Goal: Task Accomplishment & Management: Use online tool/utility

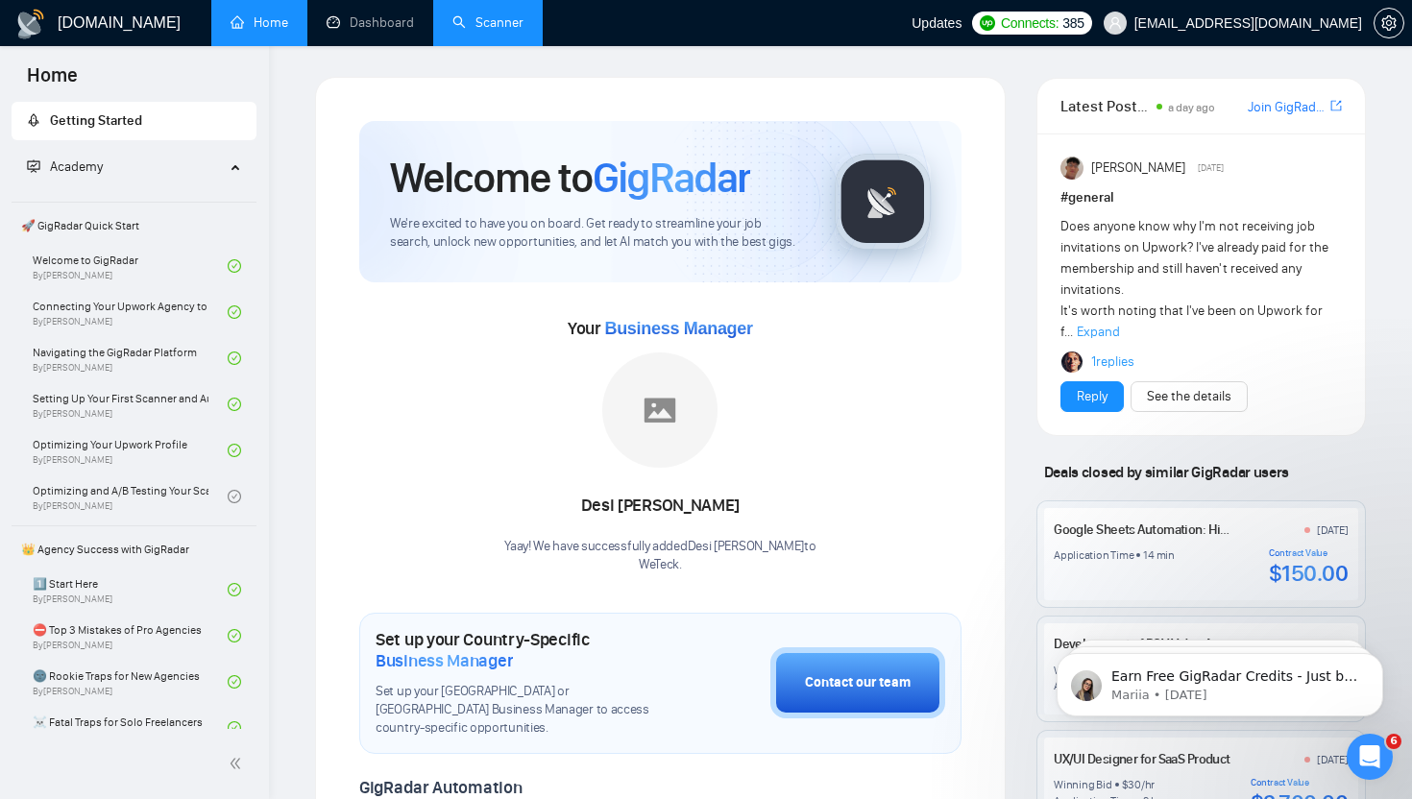
click at [493, 19] on link "Scanner" at bounding box center [487, 22] width 71 height 16
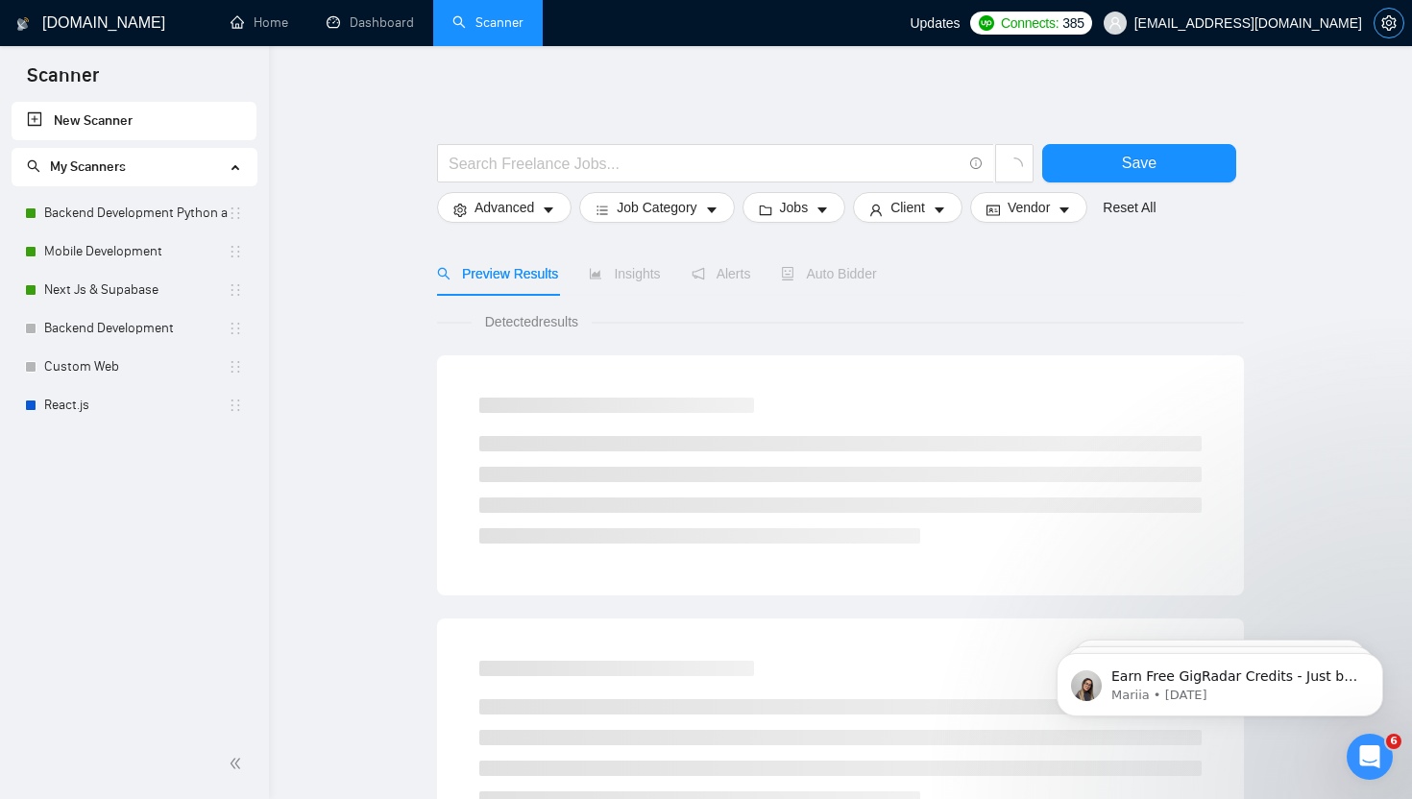
click at [1384, 22] on icon "setting" at bounding box center [1388, 22] width 15 height 15
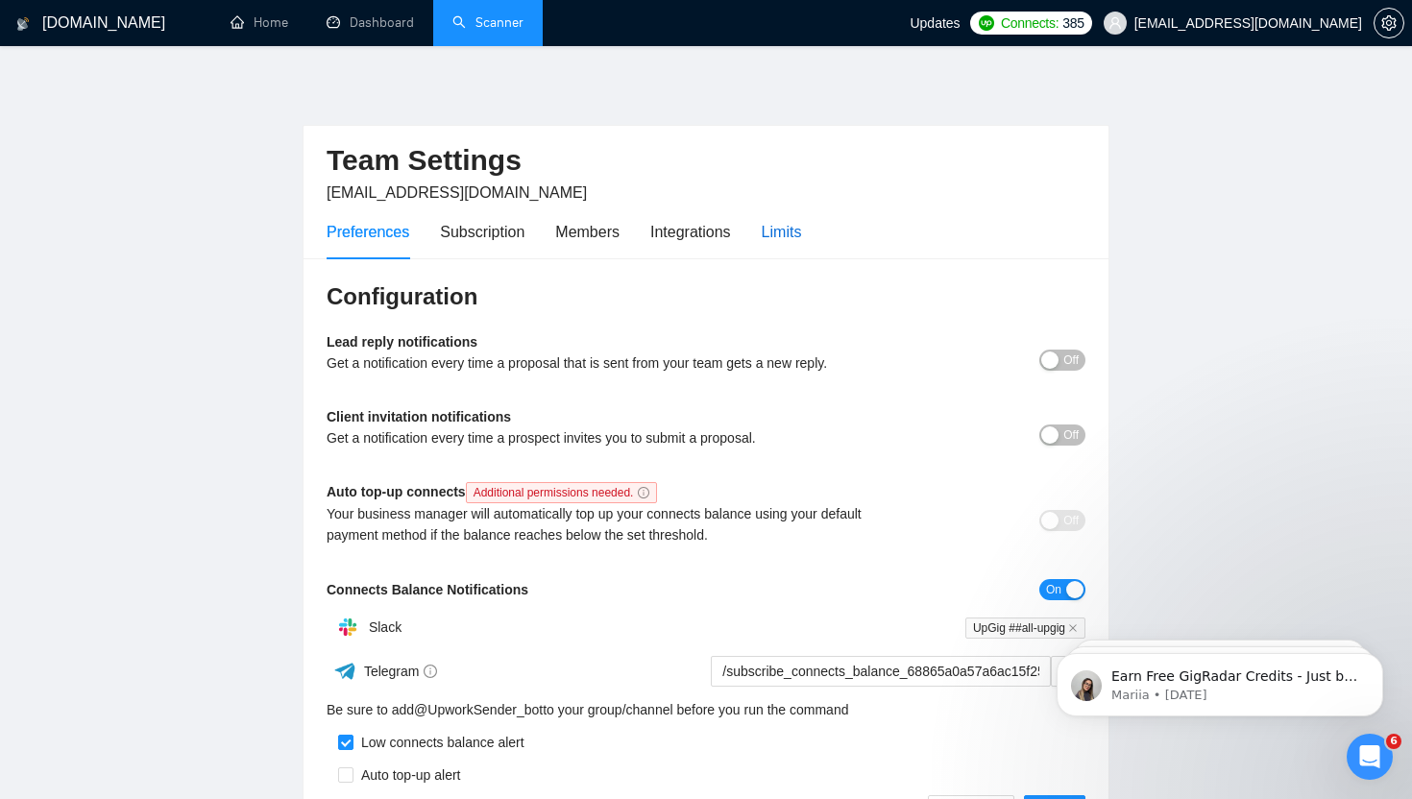
click at [790, 236] on div "Limits" at bounding box center [782, 232] width 40 height 24
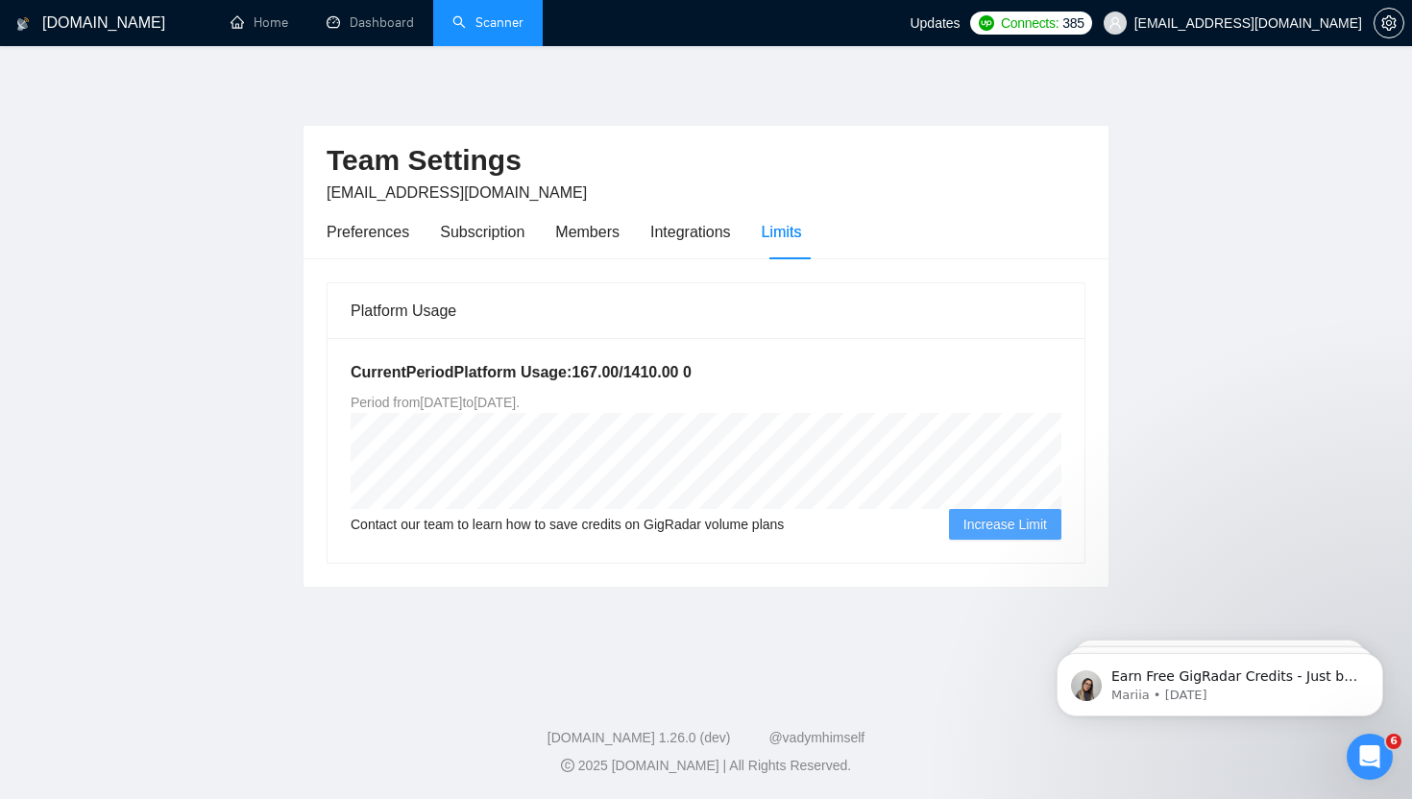
click at [1313, 246] on main "Team Settings [EMAIL_ADDRESS][DOMAIN_NAME] Preferences Subscription Members Int…" at bounding box center [706, 364] width 1350 height 574
click at [384, 31] on link "Dashboard" at bounding box center [370, 22] width 87 height 16
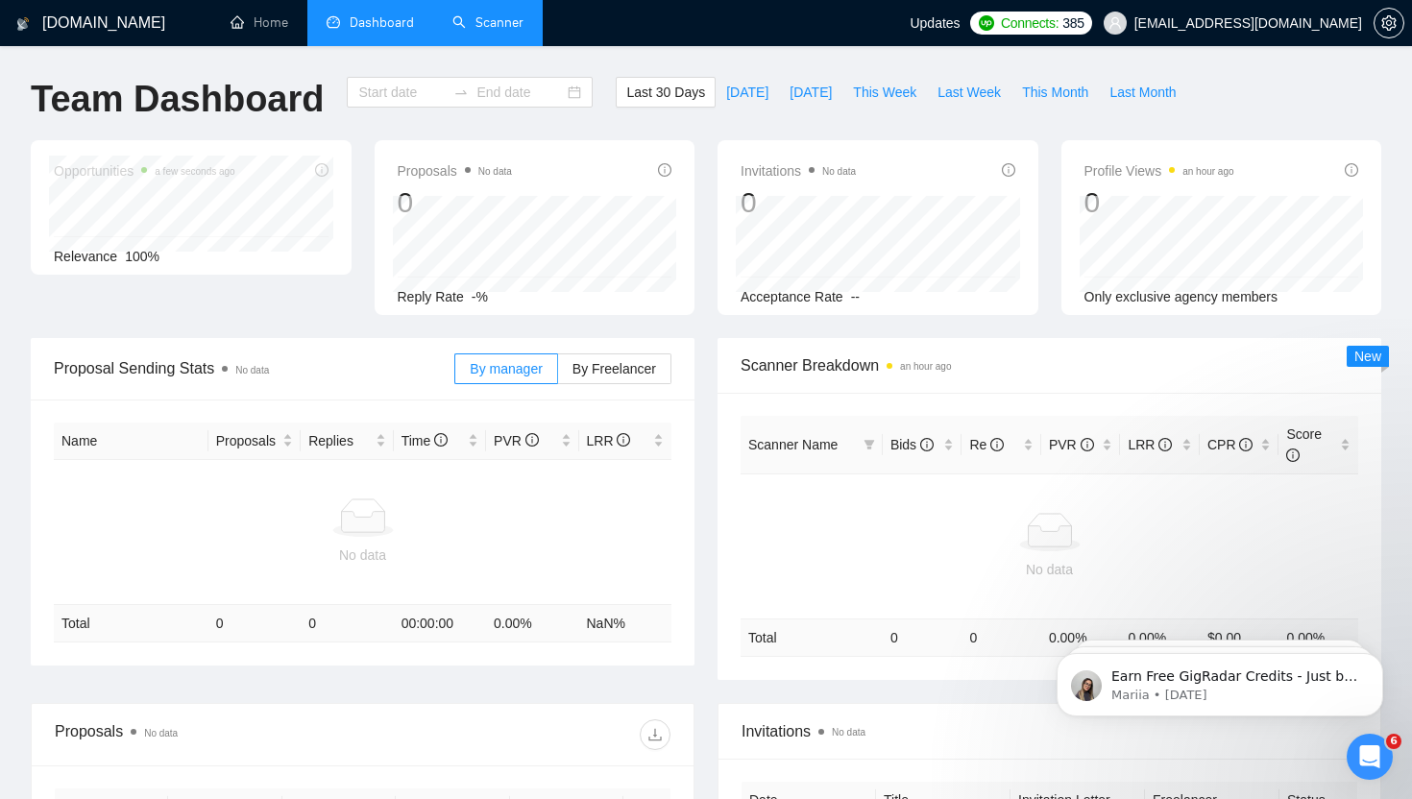
type input "[DATE]"
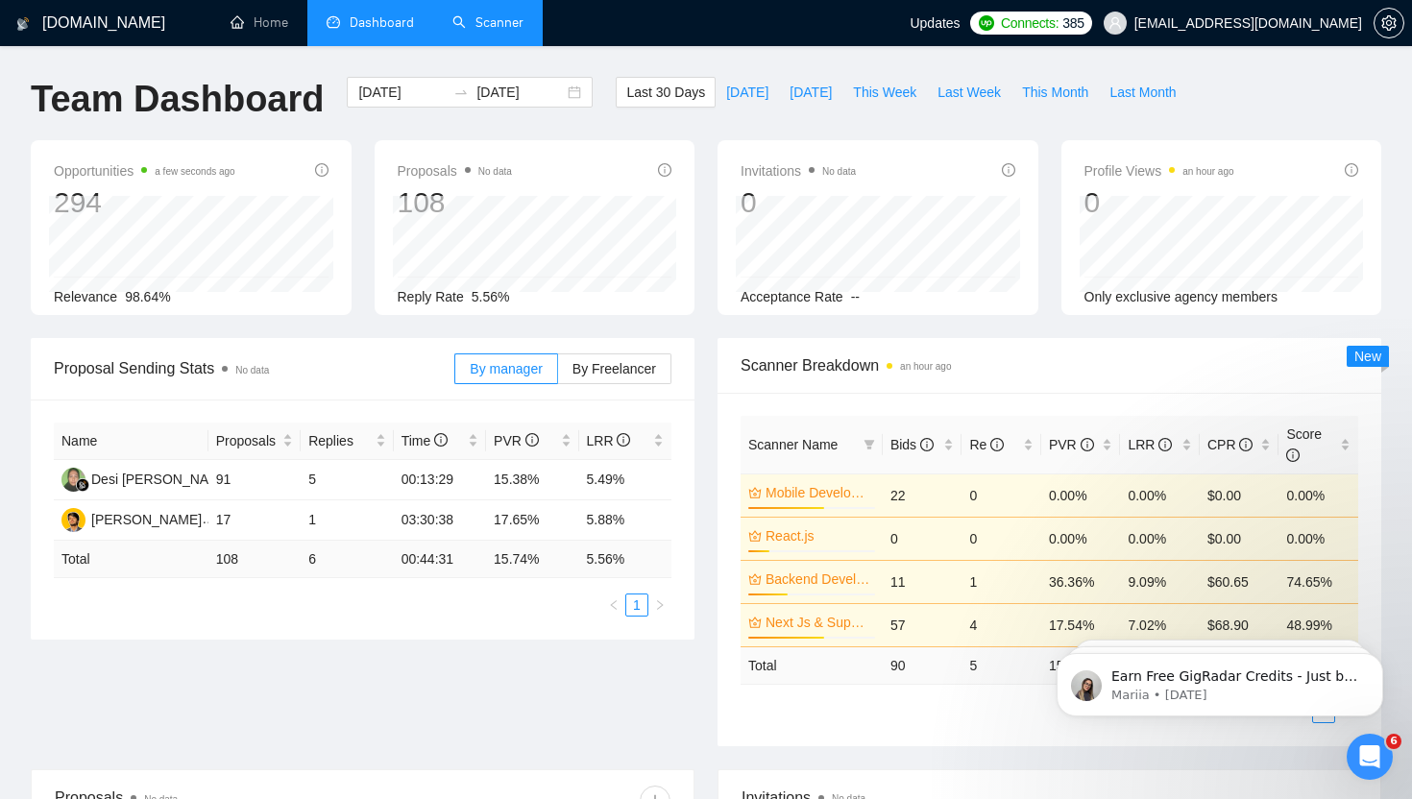
click at [501, 28] on link "Scanner" at bounding box center [487, 22] width 71 height 16
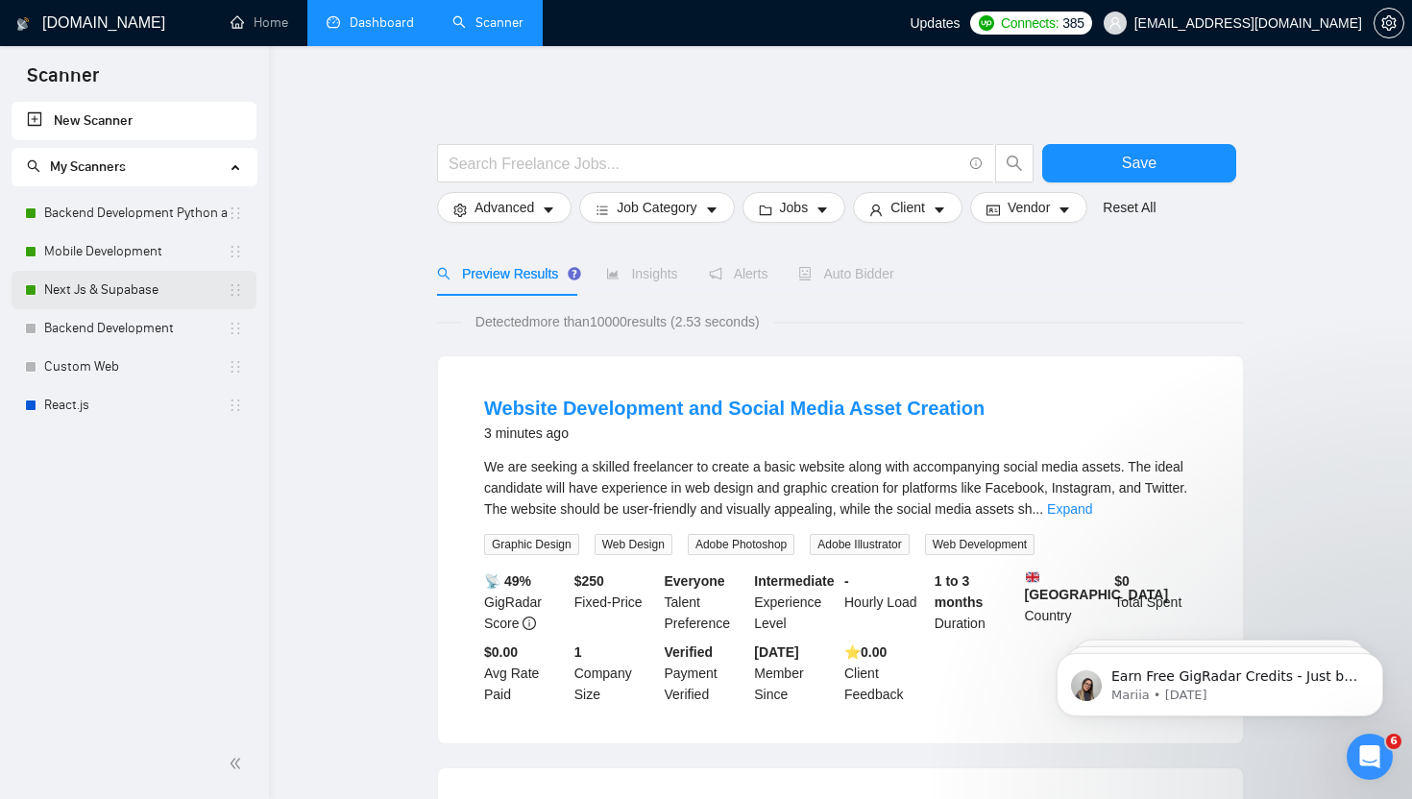
click at [131, 289] on link "Next Js & Supabase" at bounding box center [135, 290] width 183 height 38
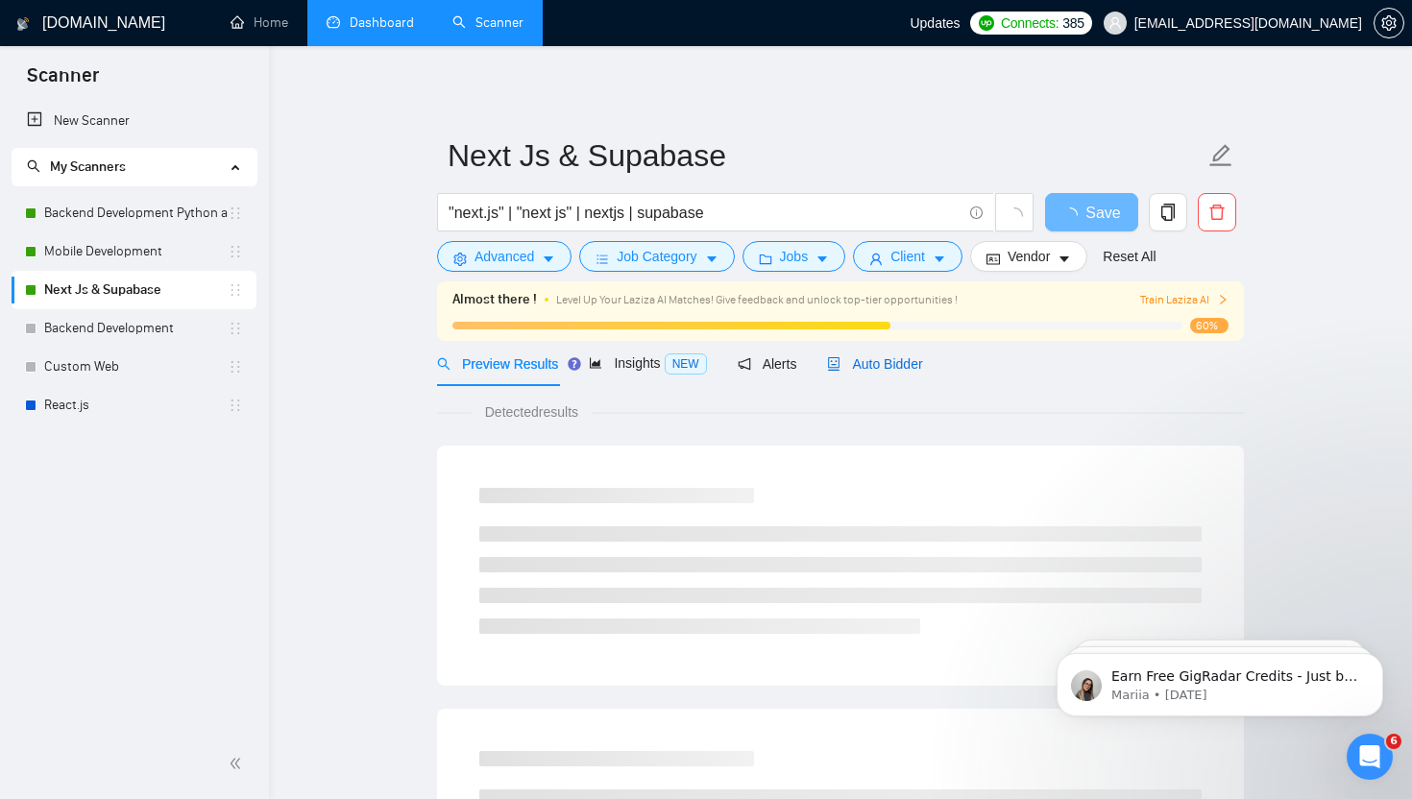
click at [909, 371] on span "Auto Bidder" at bounding box center [874, 363] width 95 height 15
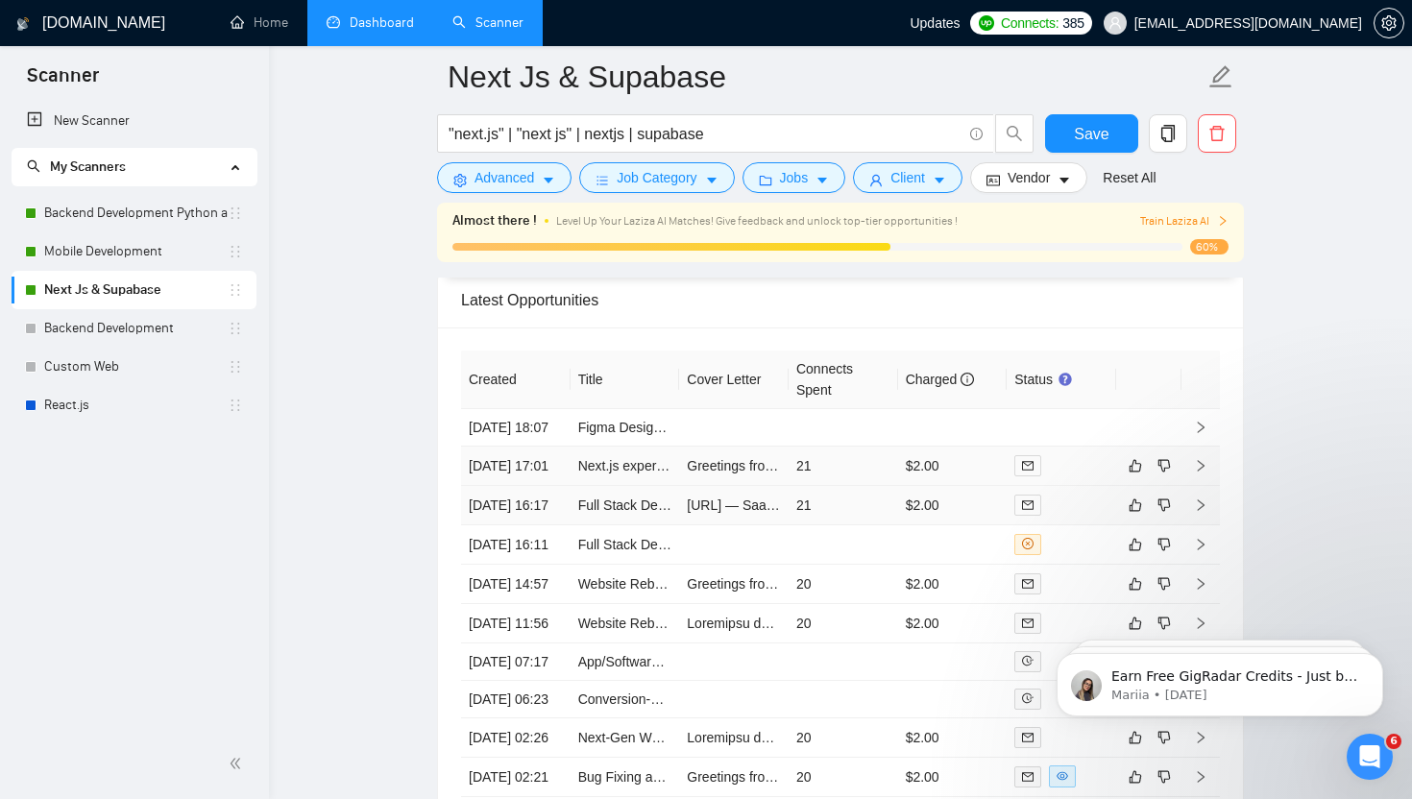
scroll to position [5209, 0]
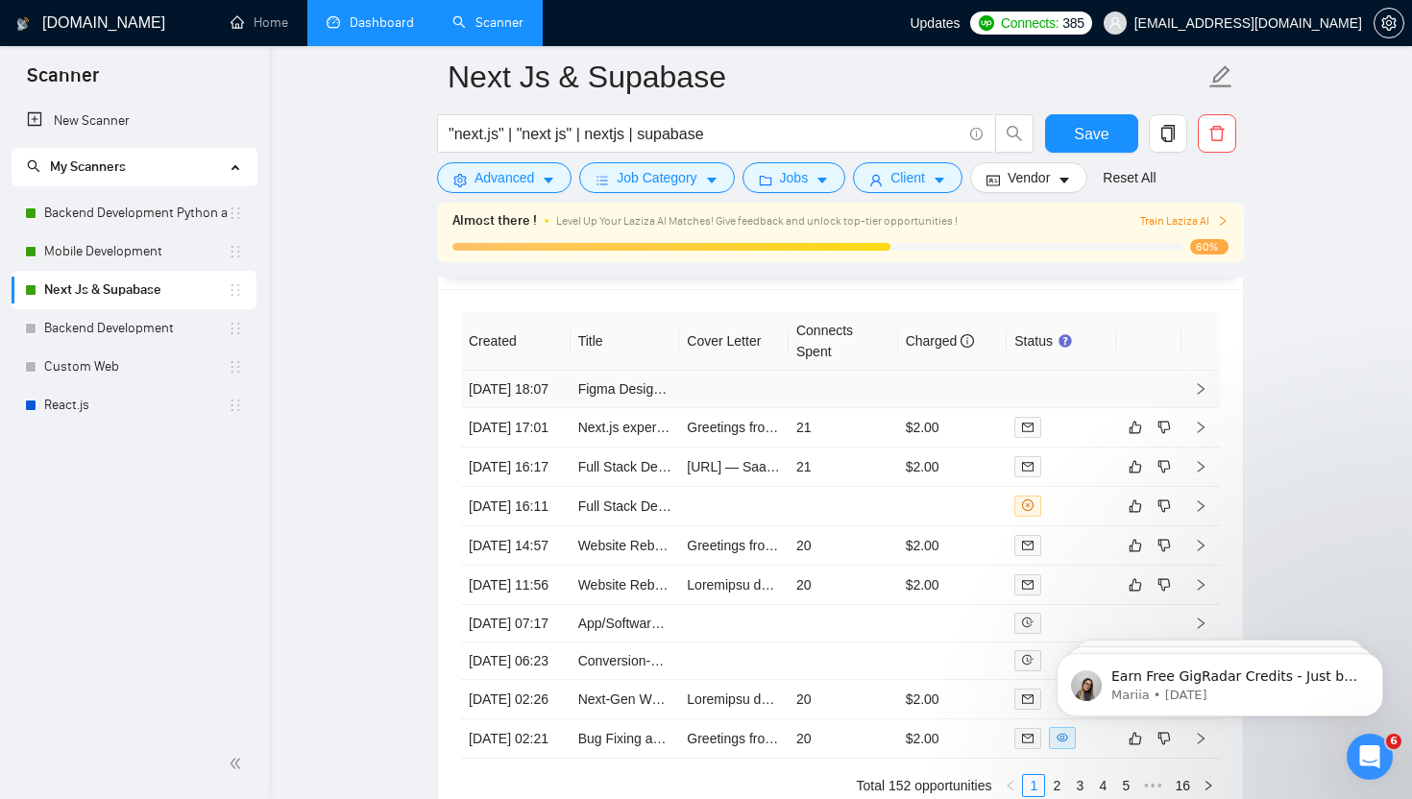
click at [732, 396] on td at bounding box center [733, 389] width 109 height 37
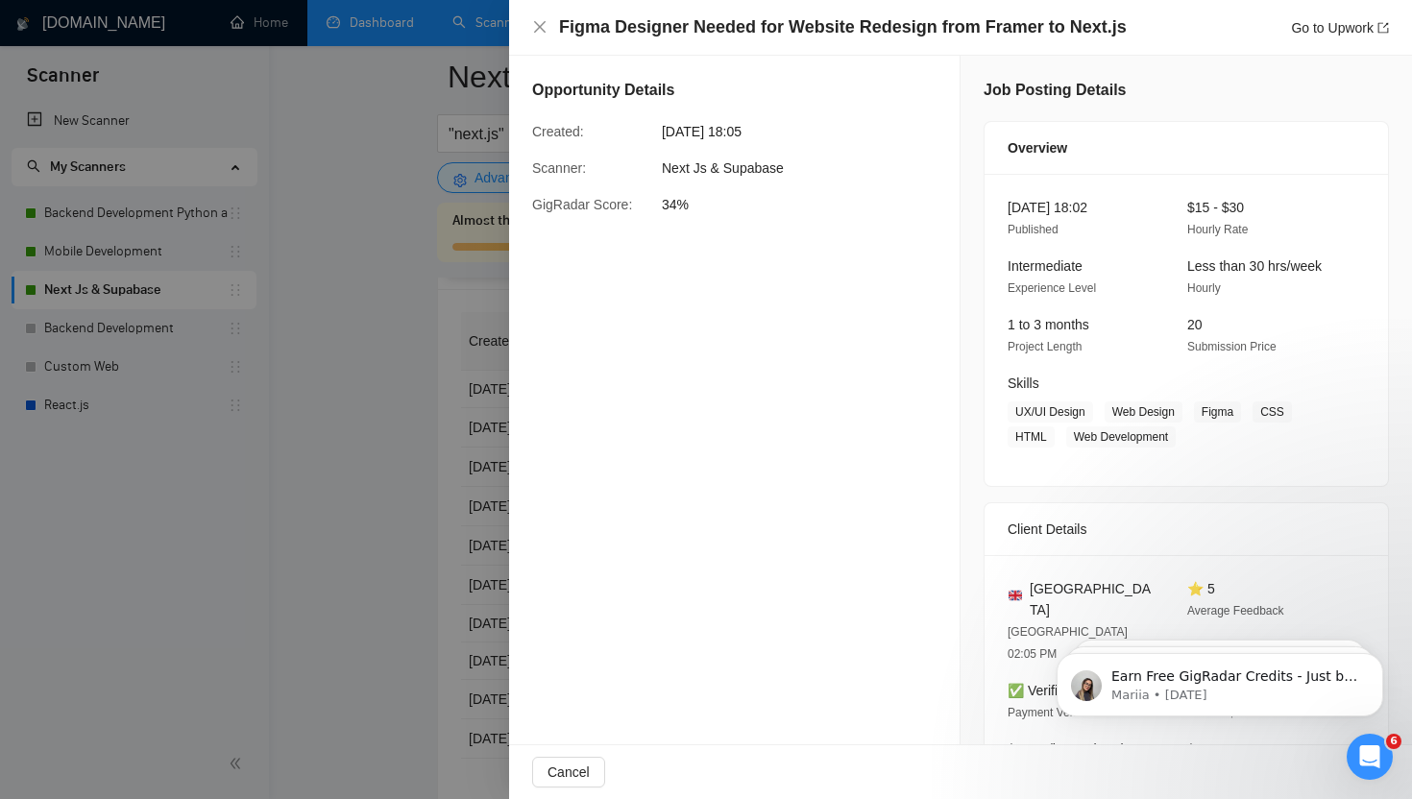
click at [330, 446] on div at bounding box center [706, 399] width 1412 height 799
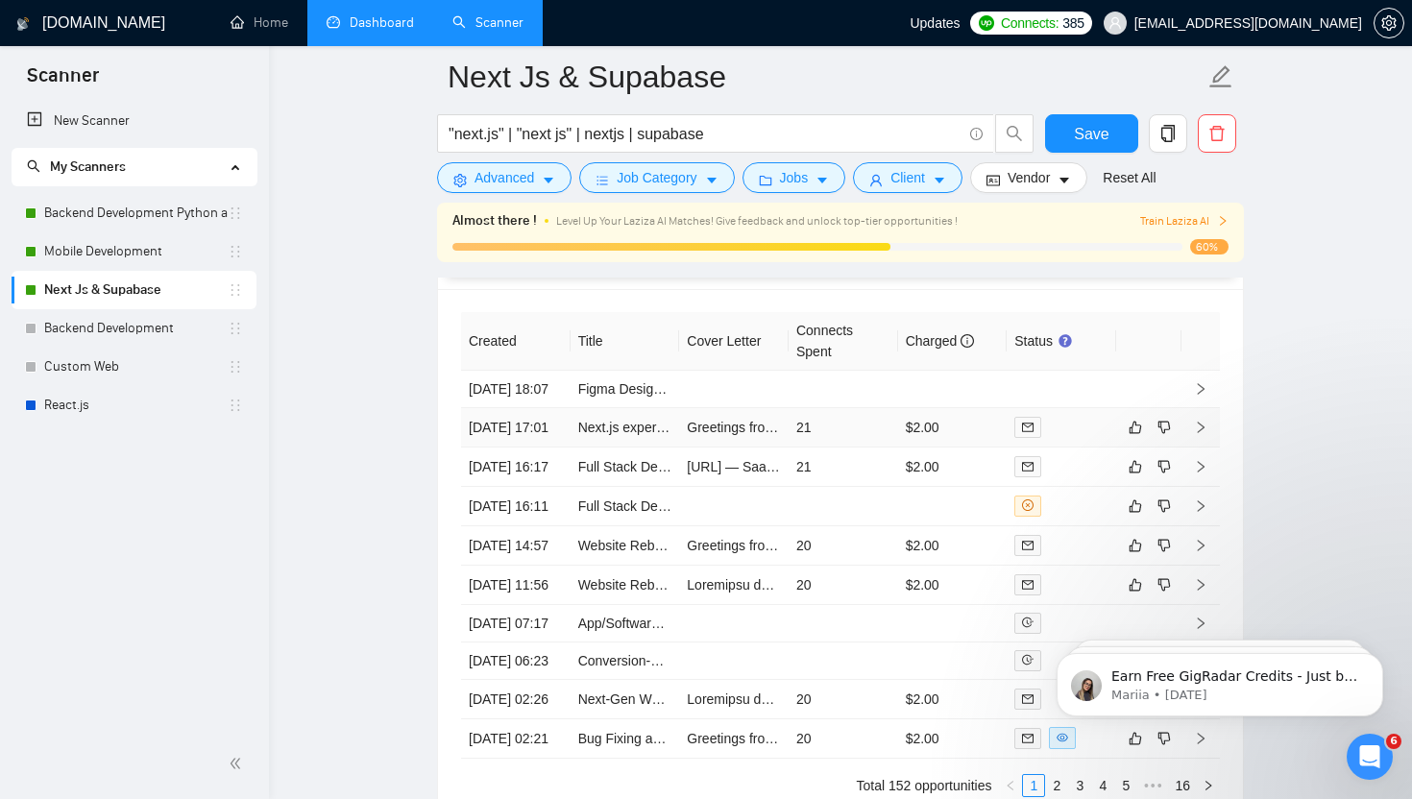
click at [857, 447] on td "21" at bounding box center [842, 427] width 109 height 39
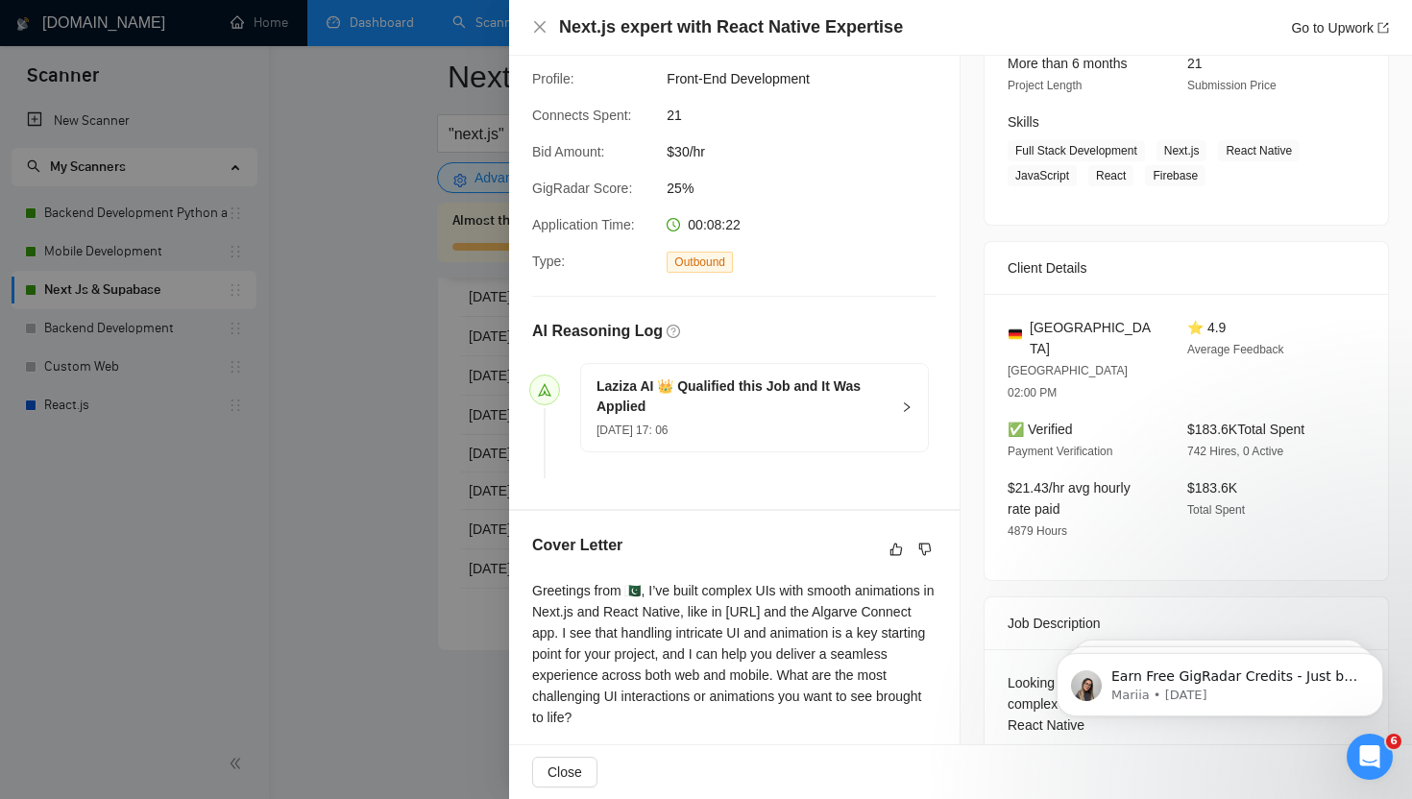
scroll to position [5544, 0]
click at [384, 559] on div at bounding box center [706, 399] width 1412 height 799
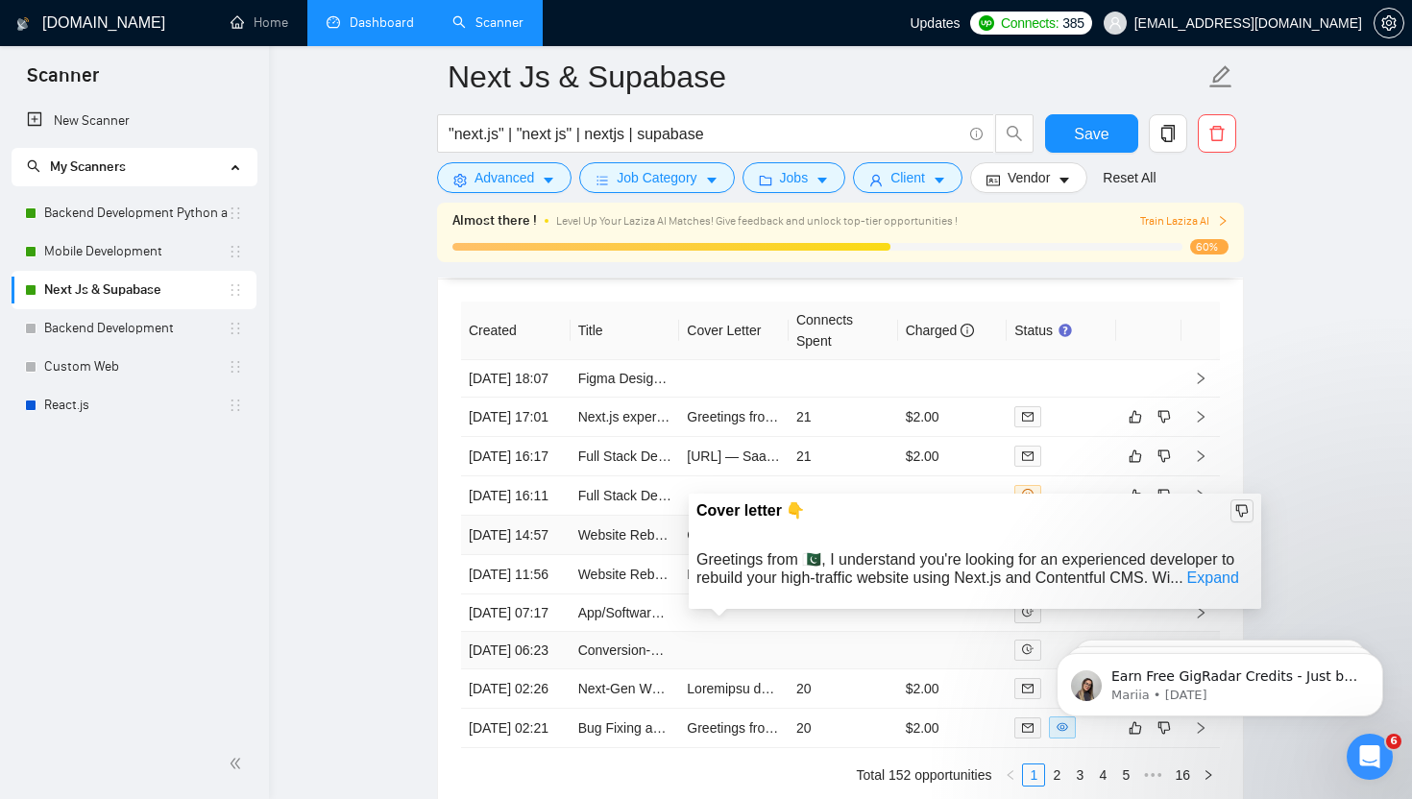
scroll to position [5218, 0]
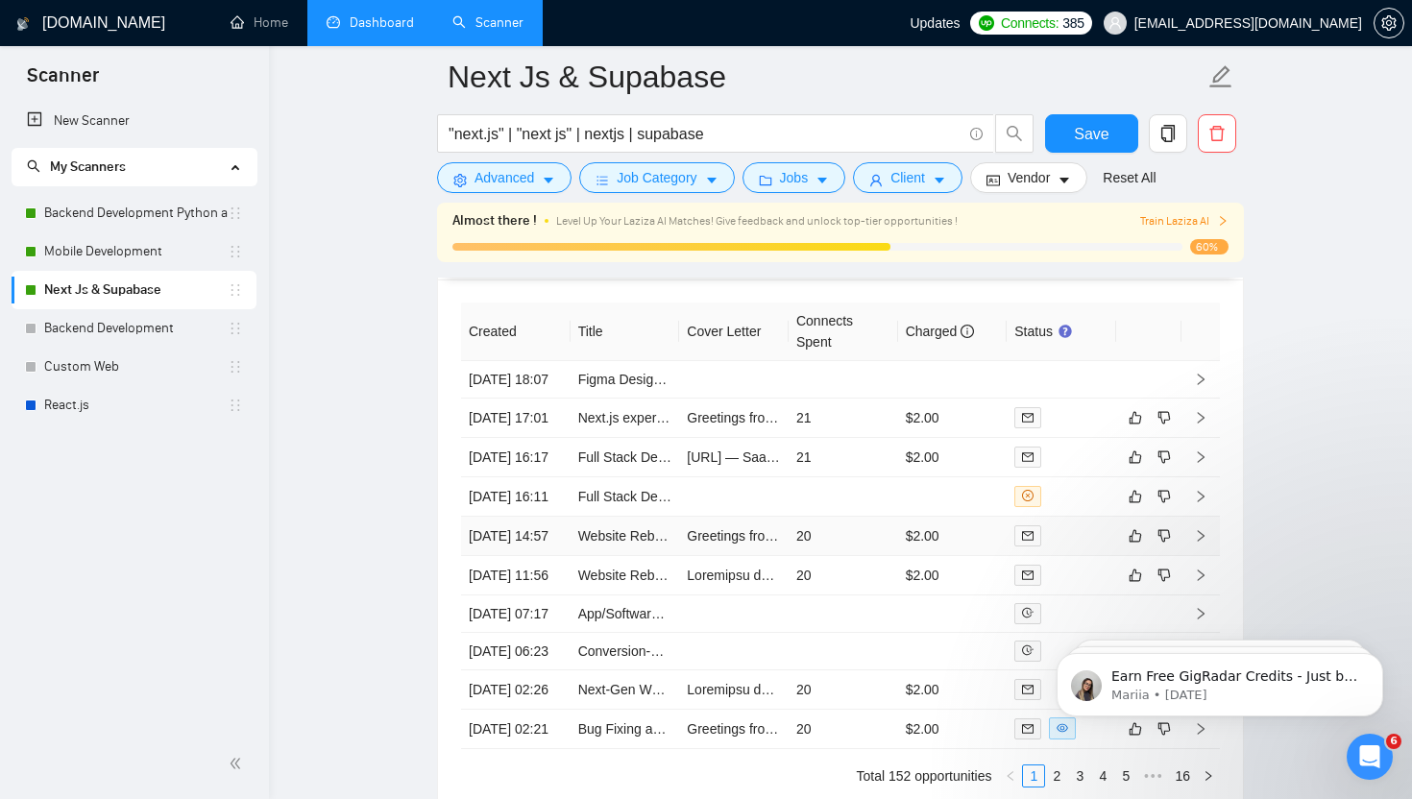
click at [851, 556] on td "20" at bounding box center [842, 536] width 109 height 39
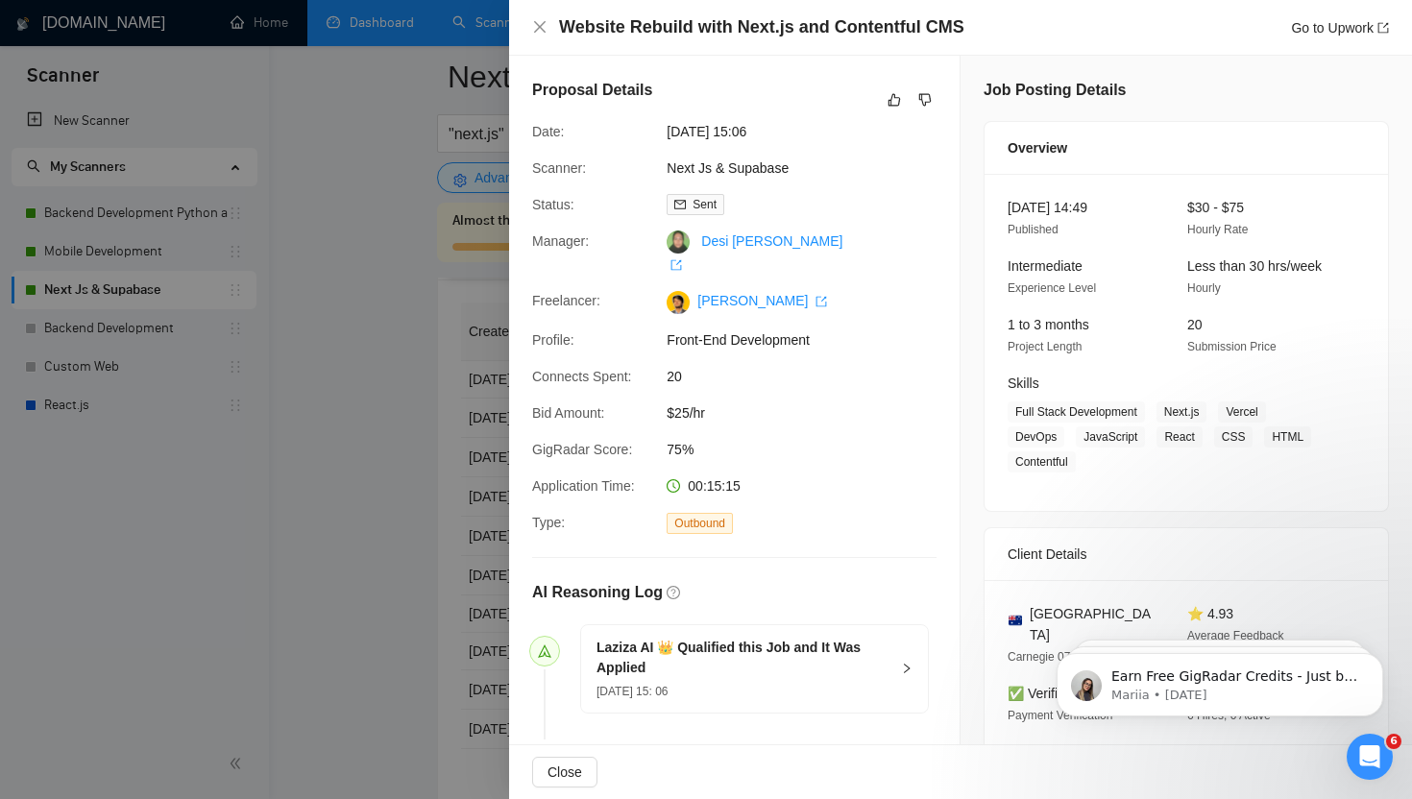
click at [382, 415] on div at bounding box center [706, 399] width 1412 height 799
